Goal: Information Seeking & Learning: Learn about a topic

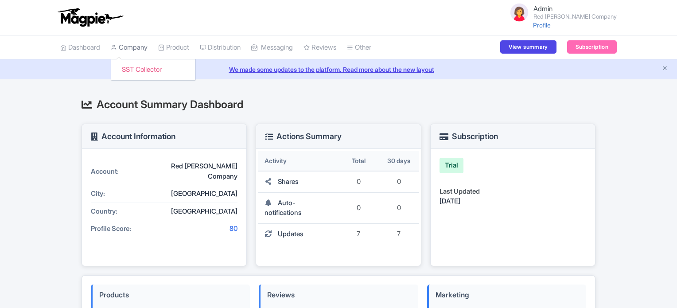
click at [135, 49] on link "Company" at bounding box center [129, 47] width 37 height 24
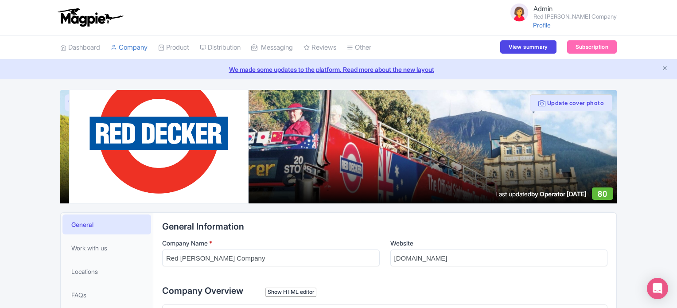
click at [66, 102] on link "View as visitor" at bounding box center [87, 102] width 44 height 17
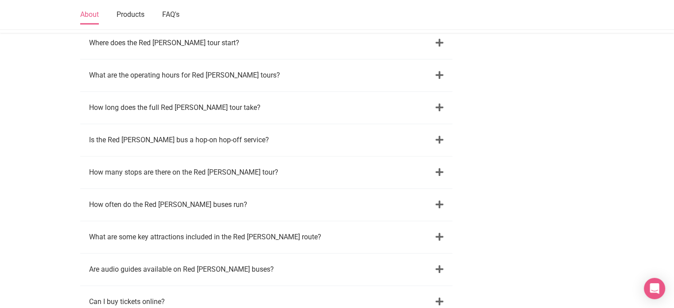
scroll to position [1108, 0]
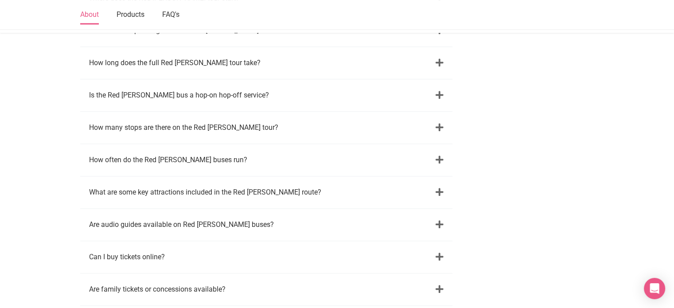
click at [440, 156] on icon at bounding box center [440, 160] width 8 height 9
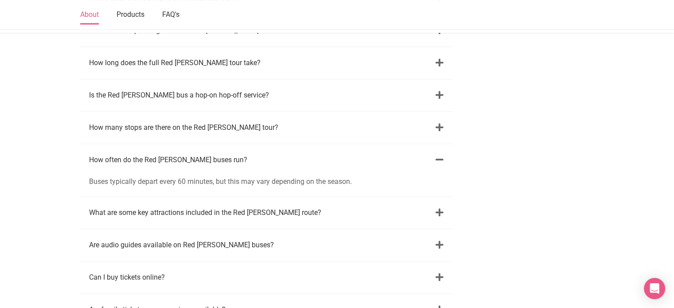
click at [438, 208] on icon at bounding box center [440, 212] width 8 height 9
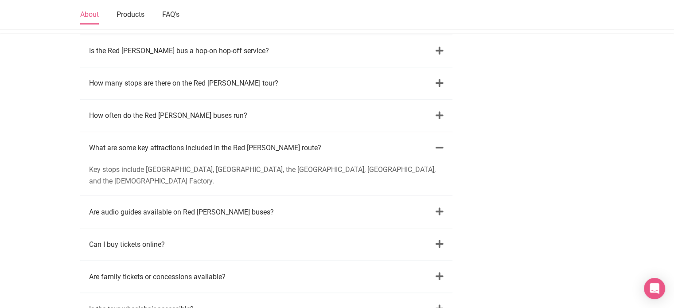
scroll to position [1197, 0]
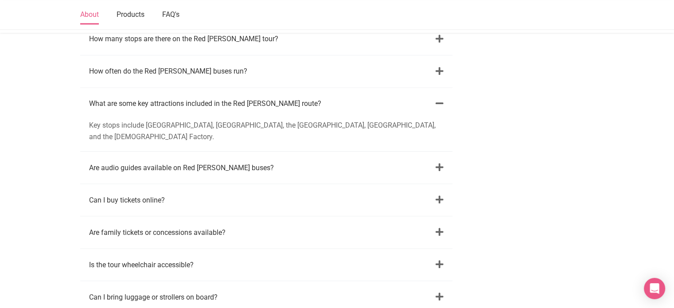
click at [441, 163] on icon at bounding box center [440, 167] width 8 height 9
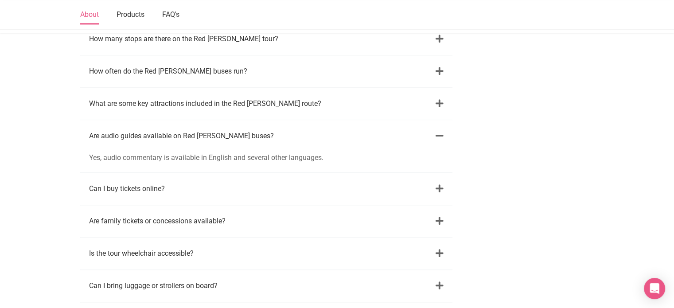
click at [440, 184] on icon at bounding box center [440, 188] width 8 height 9
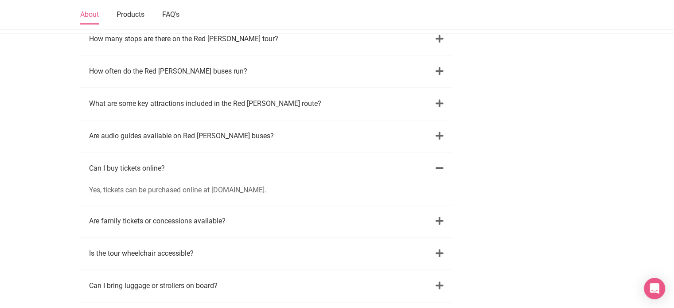
click at [440, 217] on icon at bounding box center [440, 221] width 8 height 9
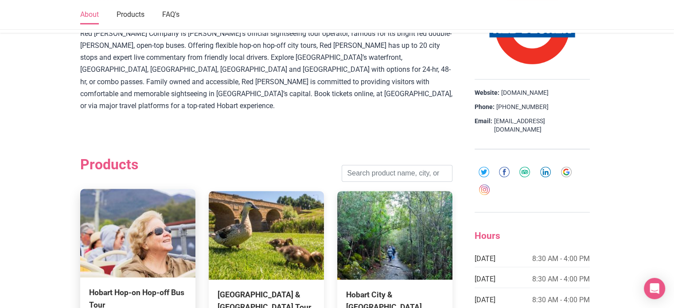
scroll to position [443, 0]
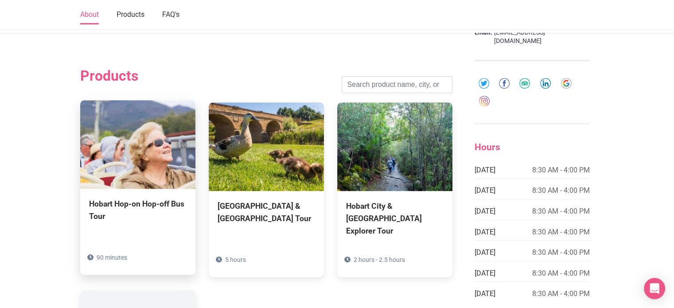
click at [140, 198] on div "Hobart Hop-on Hop-off Bus Tour" at bounding box center [138, 210] width 98 height 25
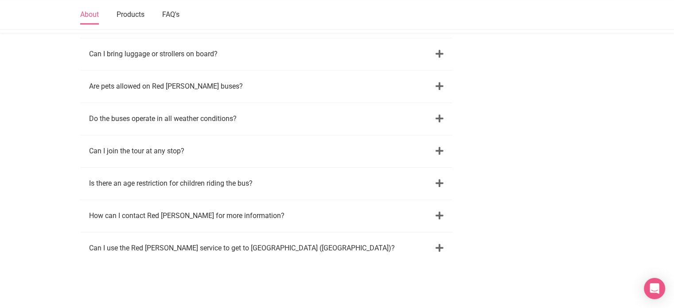
scroll to position [1419, 0]
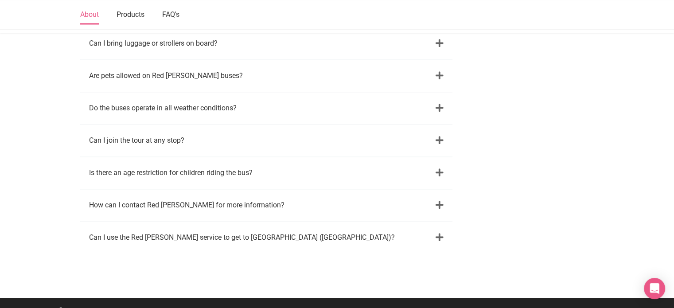
click at [434, 157] on div "Is there an age restriction for children riding the bus?" at bounding box center [266, 173] width 372 height 32
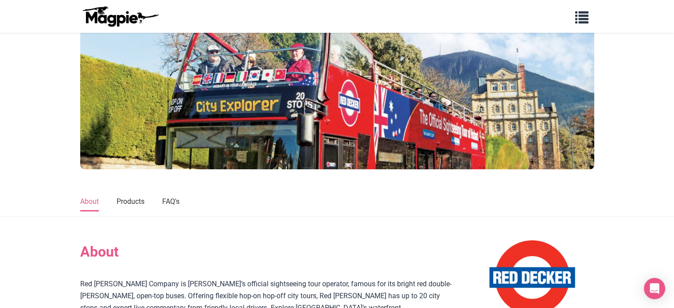
scroll to position [44, 0]
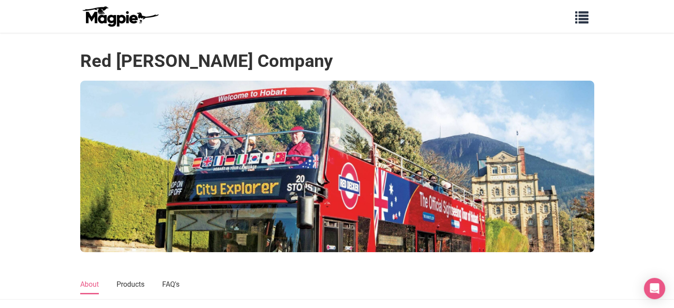
scroll to position [0, 0]
